Goal: Subscribe to service/newsletter

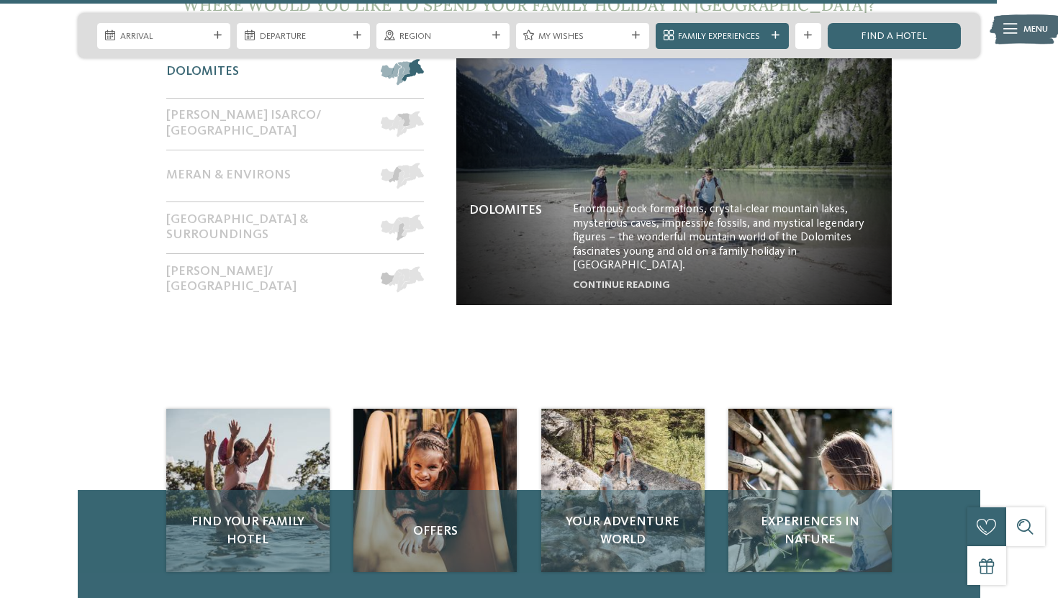
scroll to position [5591, 0]
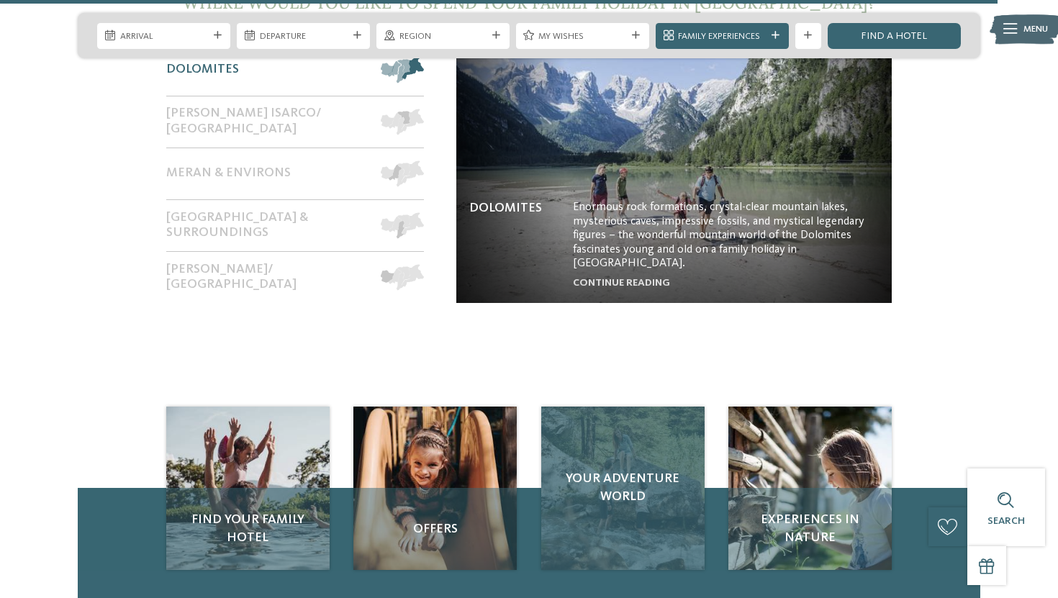
click at [633, 425] on div "Your adventure world" at bounding box center [622, 488] width 163 height 163
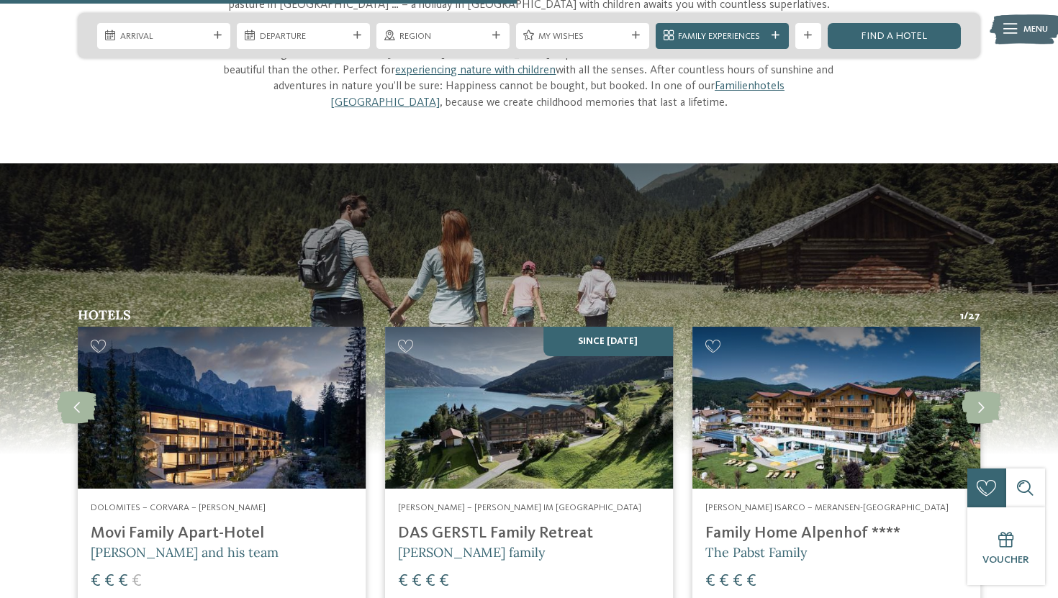
scroll to position [1647, 0]
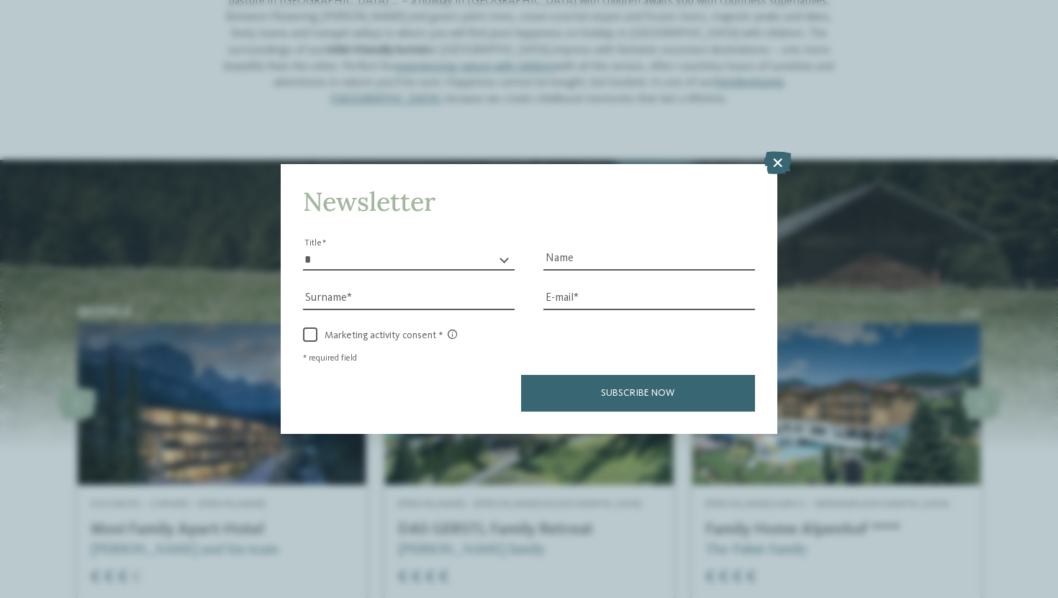
click at [489, 216] on h4 "Newsletter" at bounding box center [529, 201] width 452 height 31
click at [468, 263] on select "* ** ** ****** **" at bounding box center [409, 260] width 212 height 22
select select "*"
click at [558, 259] on input "Name" at bounding box center [649, 260] width 212 height 22
type input "******"
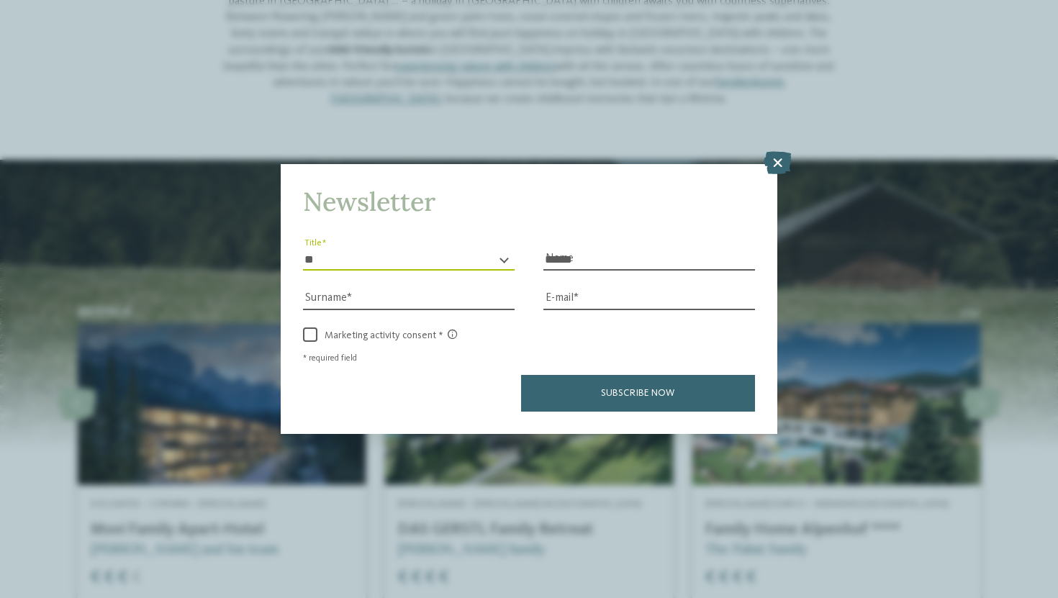
type input "****"
type input "**********"
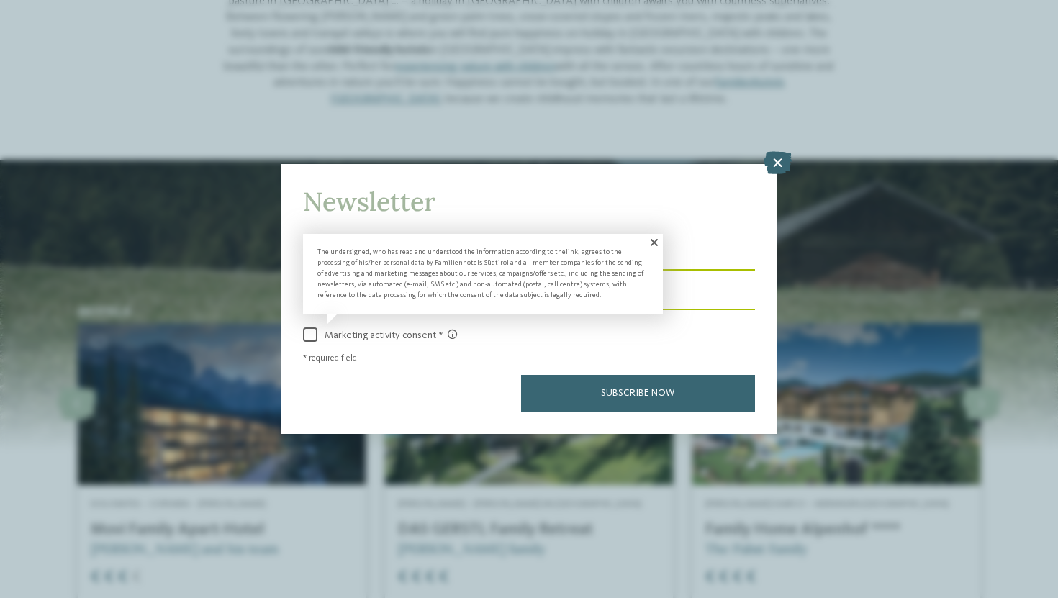
click at [320, 335] on span "Marketing activity consent" at bounding box center [387, 336] width 140 height 12
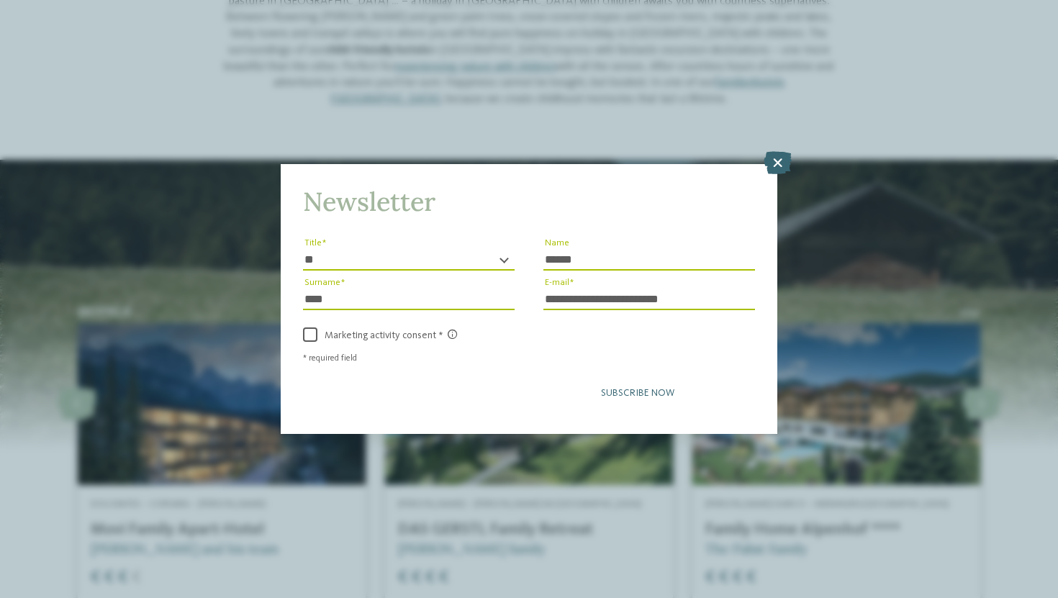
click at [572, 401] on button "Subscribe now" at bounding box center [638, 393] width 234 height 36
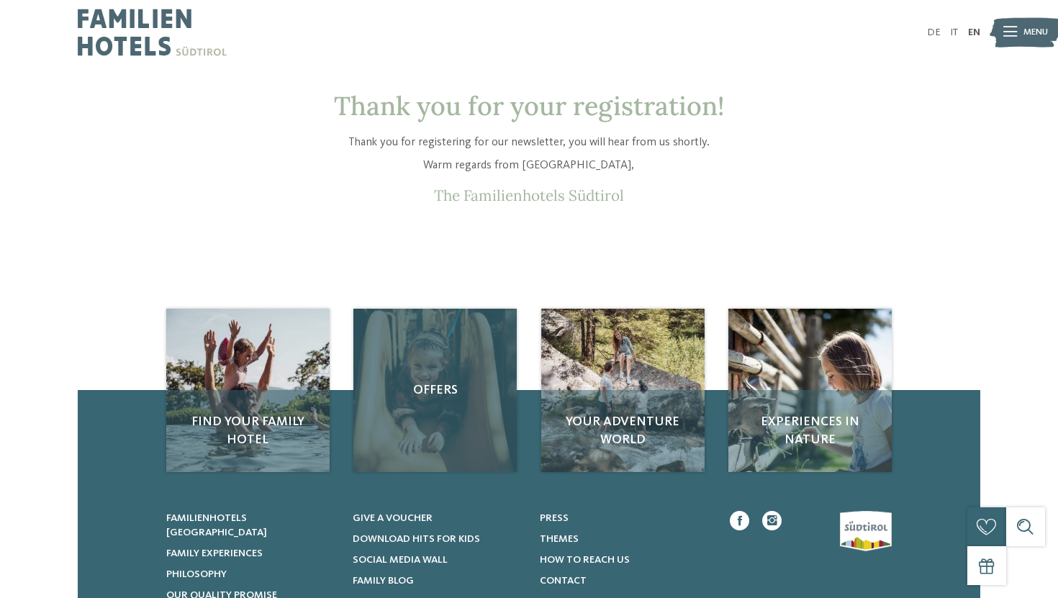
click at [456, 389] on span "Offers" at bounding box center [434, 390] width 137 height 18
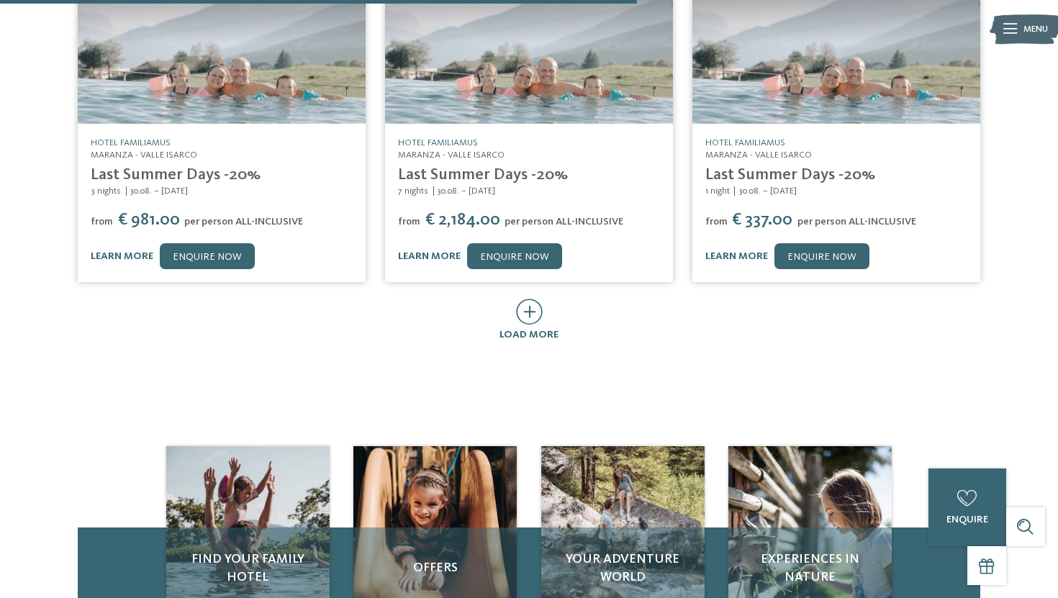
scroll to position [697, 0]
click at [533, 312] on icon at bounding box center [529, 312] width 27 height 26
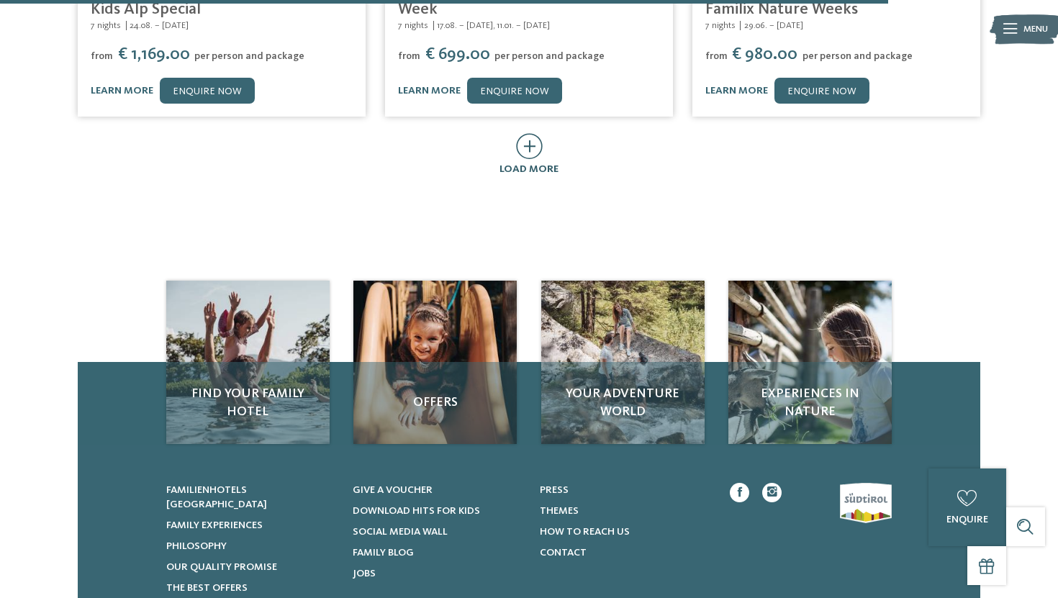
scroll to position [1546, 0]
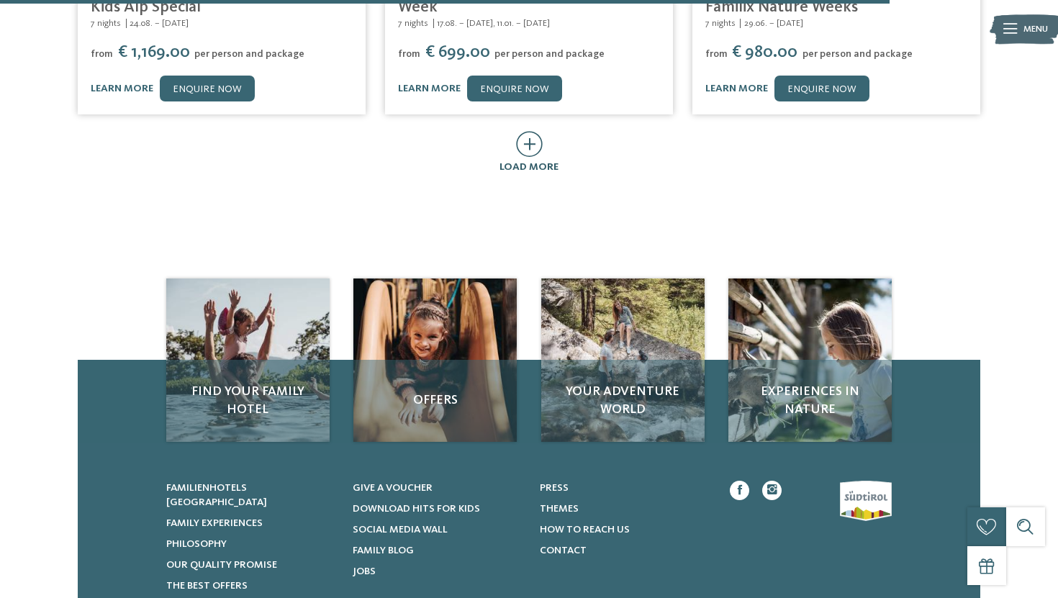
click at [527, 146] on icon at bounding box center [529, 144] width 27 height 26
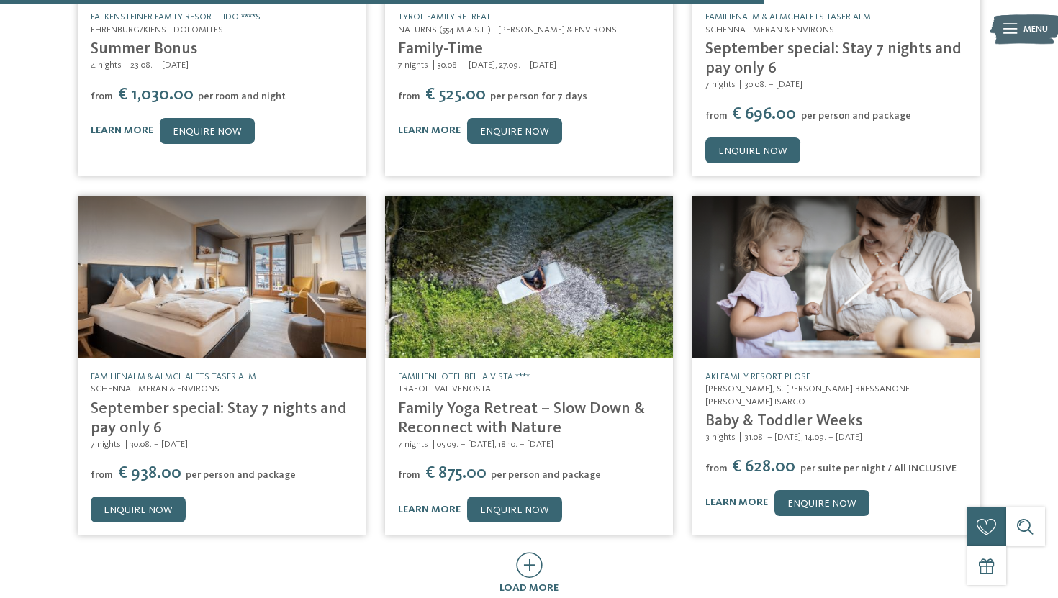
scroll to position [1847, 0]
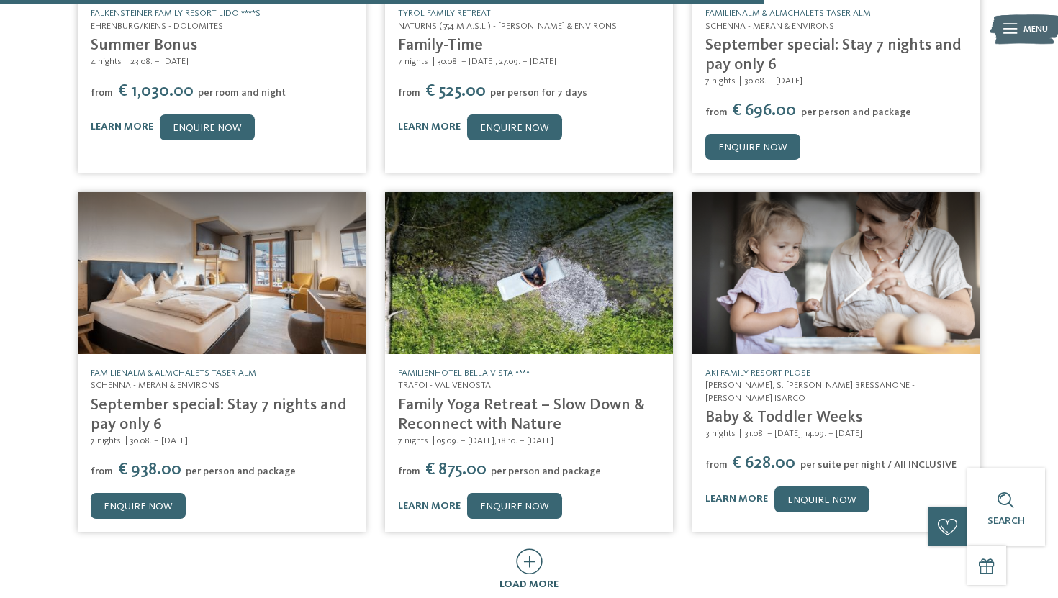
click at [531, 563] on icon at bounding box center [529, 561] width 27 height 26
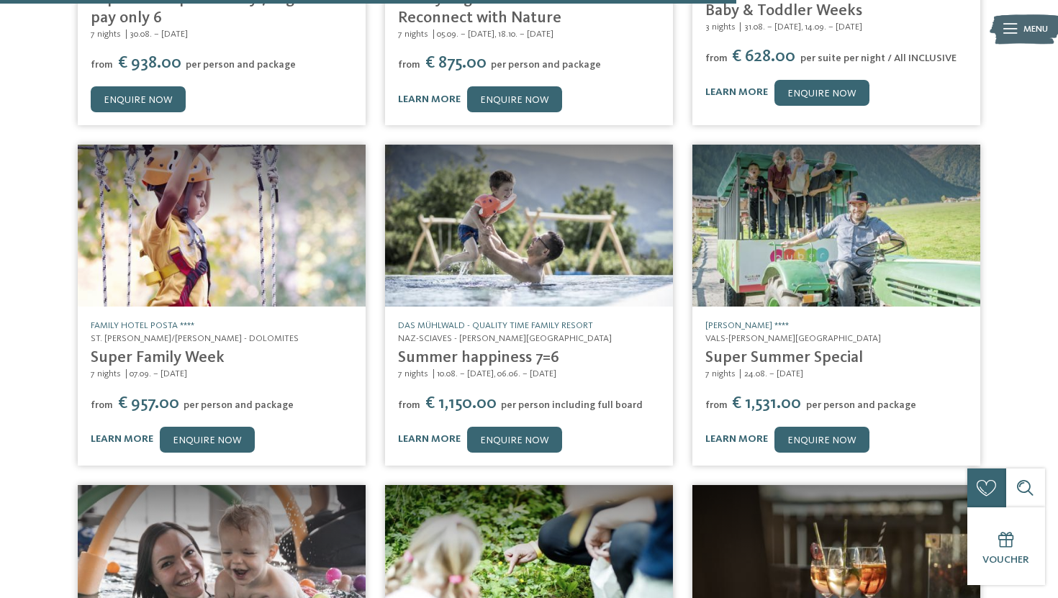
scroll to position [2255, 0]
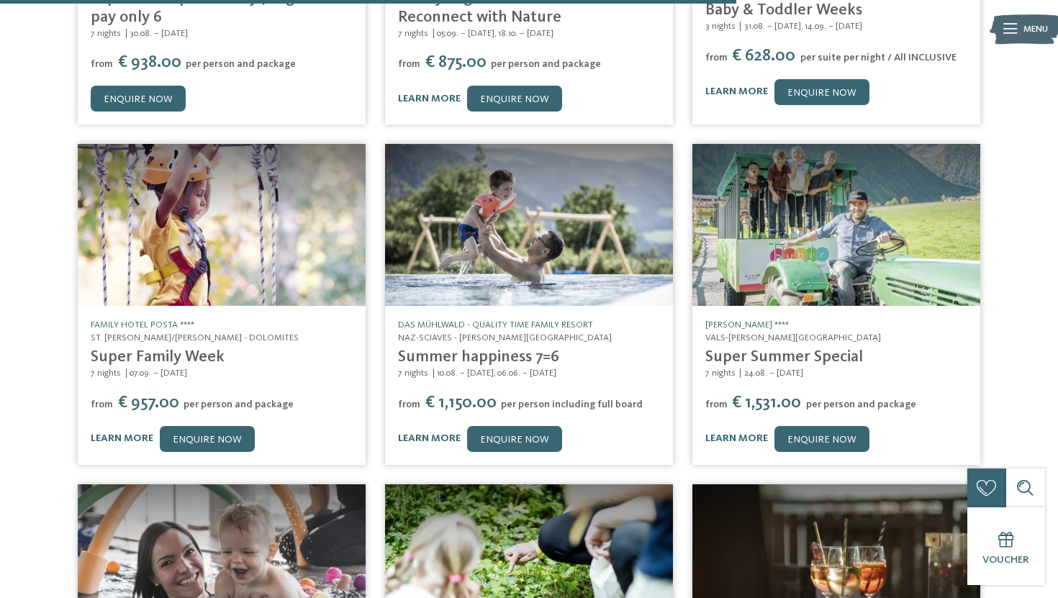
click at [517, 365] on link "Summer happiness 7=6" at bounding box center [478, 357] width 161 height 16
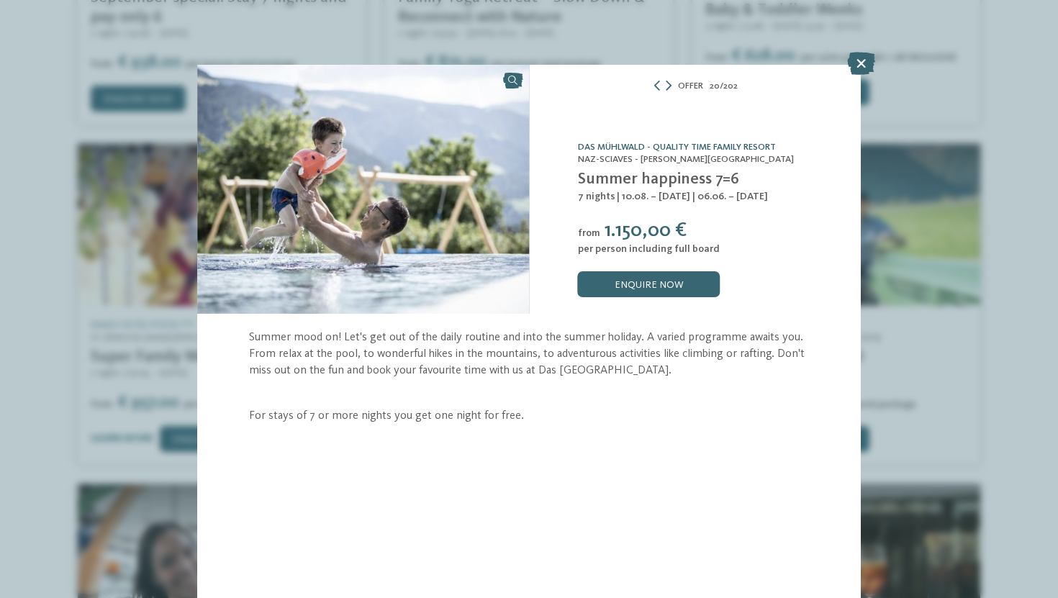
click at [600, 145] on link "Das Mühlwald - Quality Time Family Resort" at bounding box center [677, 146] width 198 height 9
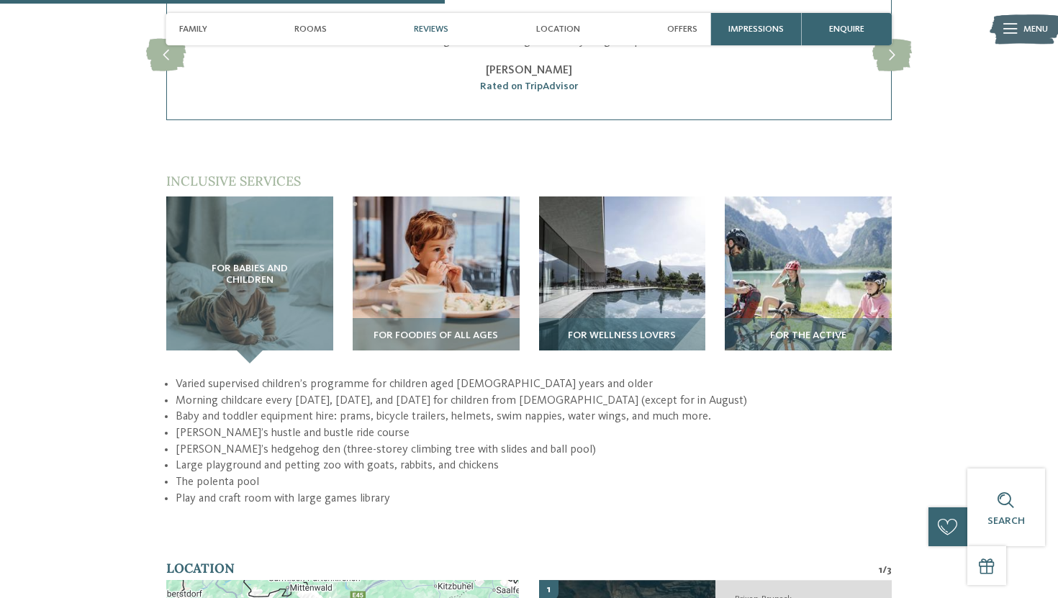
scroll to position [1924, 0]
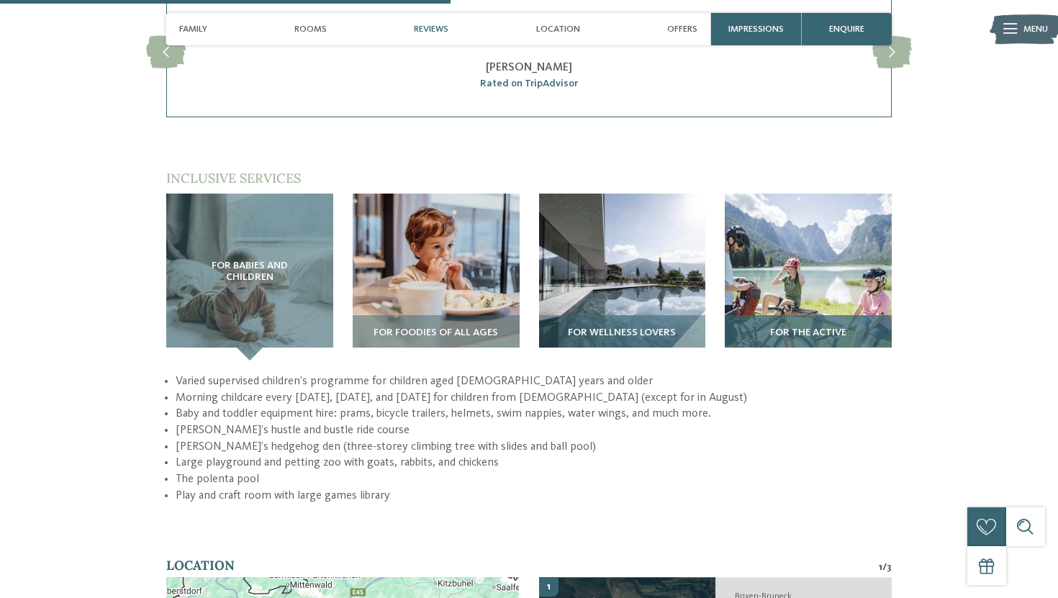
click at [799, 247] on img at bounding box center [808, 277] width 167 height 167
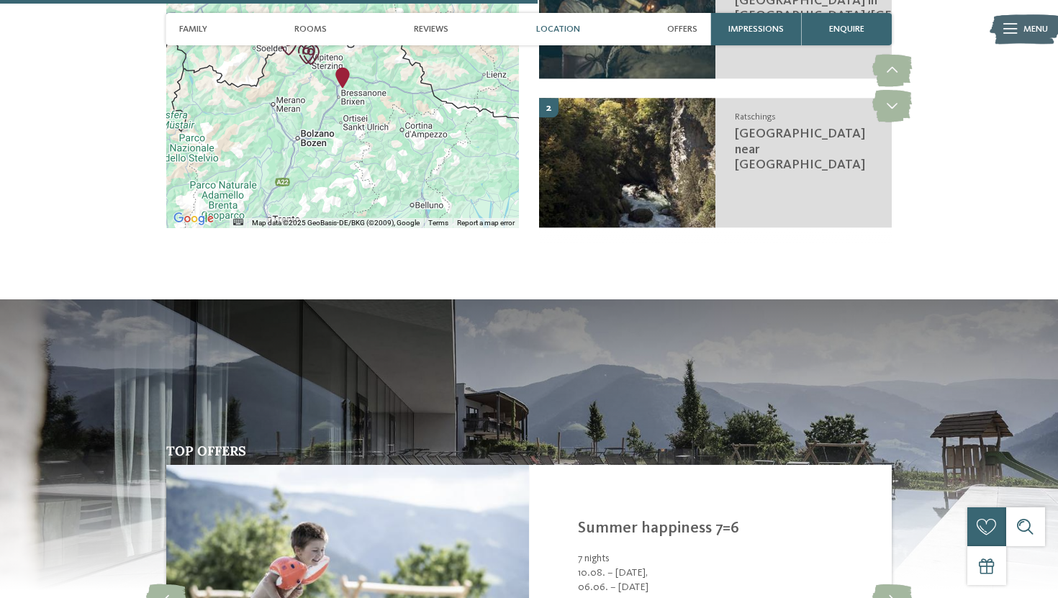
scroll to position [2216, 0]
